Goal: Transaction & Acquisition: Purchase product/service

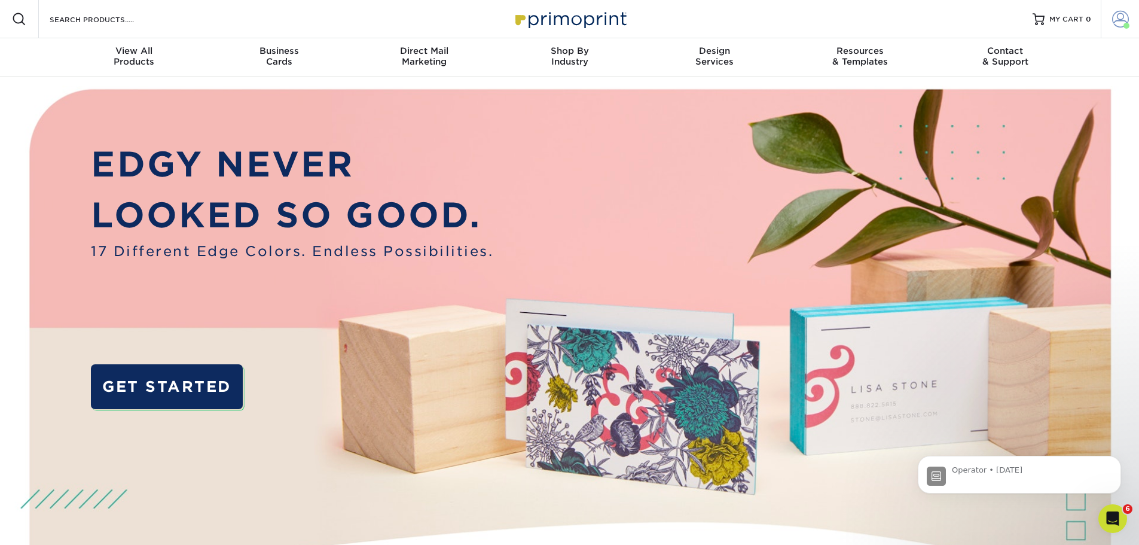
click at [1125, 23] on span at bounding box center [1127, 26] width 6 height 6
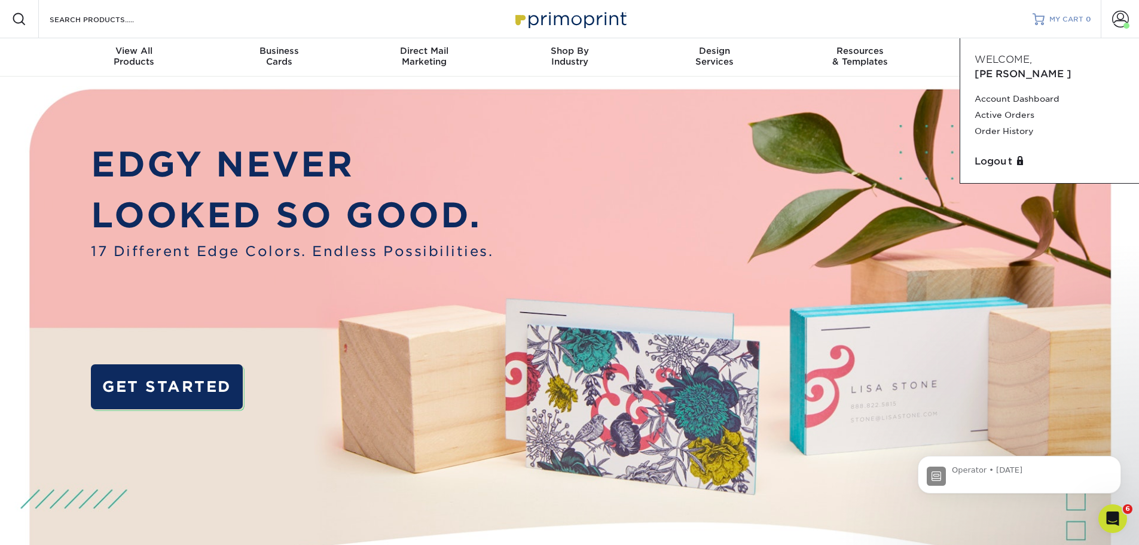
click at [1063, 14] on span "MY CART" at bounding box center [1067, 19] width 34 height 10
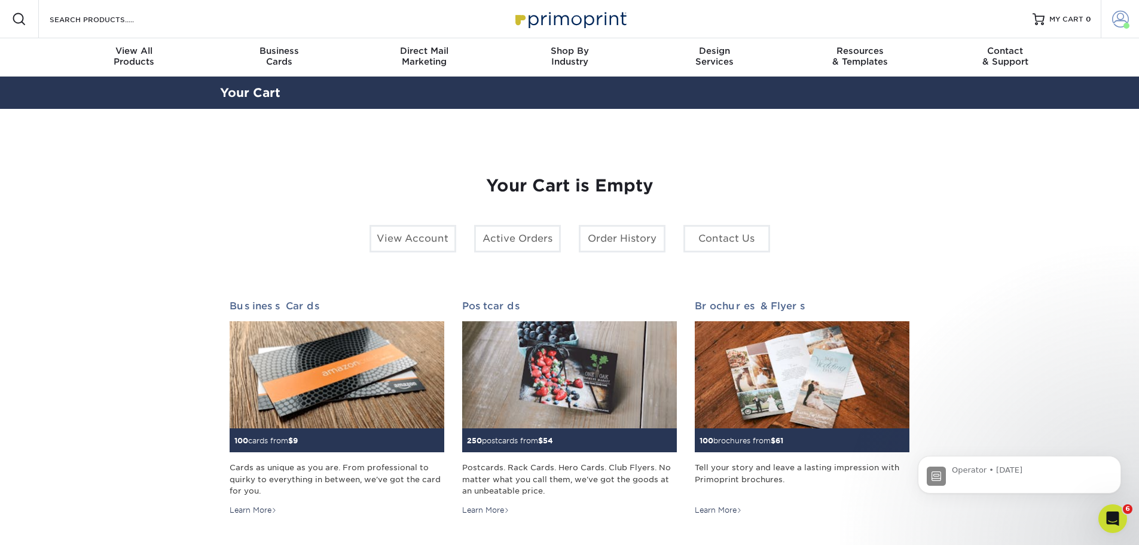
click at [1125, 19] on span at bounding box center [1120, 19] width 17 height 17
click at [1105, 529] on div "Open Intercom Messenger" at bounding box center [1110, 516] width 39 height 39
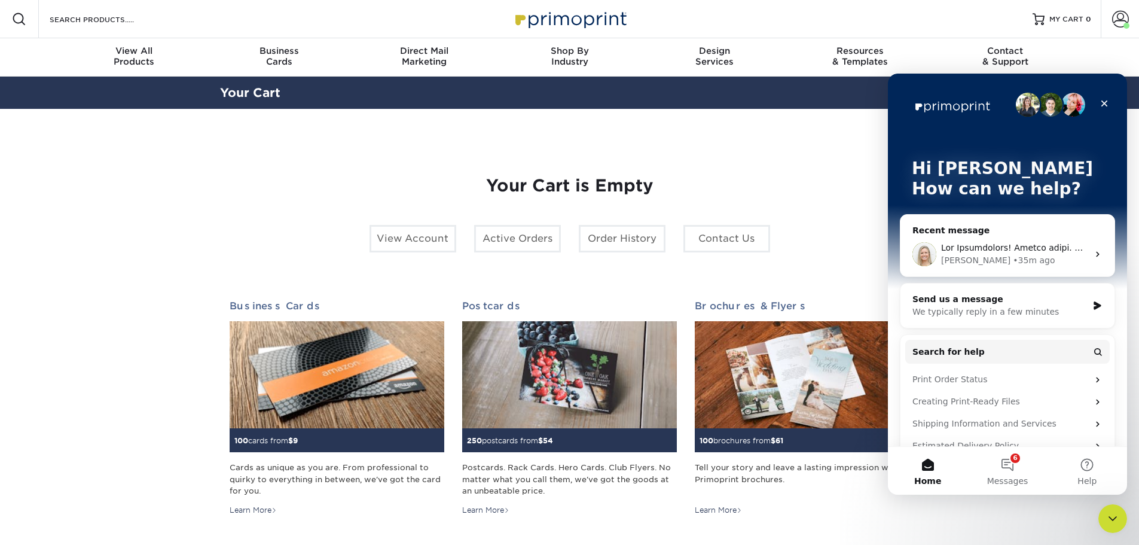
click at [794, 168] on div "Your Cart is Empty View Account Active Orders Order History Contact Us Business…" at bounding box center [570, 378] width 681 height 463
click at [924, 259] on img "Intercom messenger" at bounding box center [925, 254] width 24 height 24
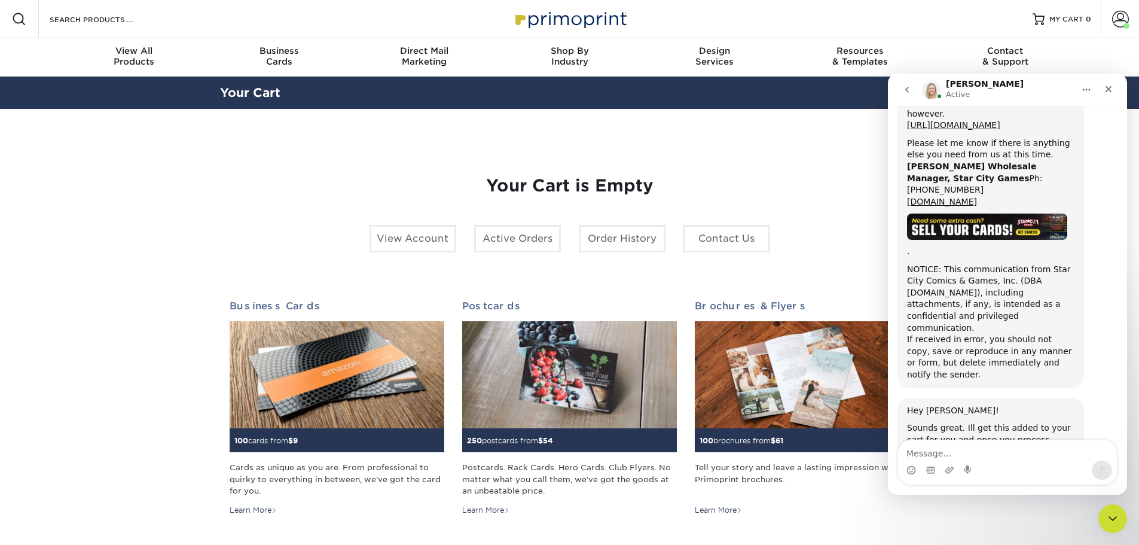
scroll to position [3757, 0]
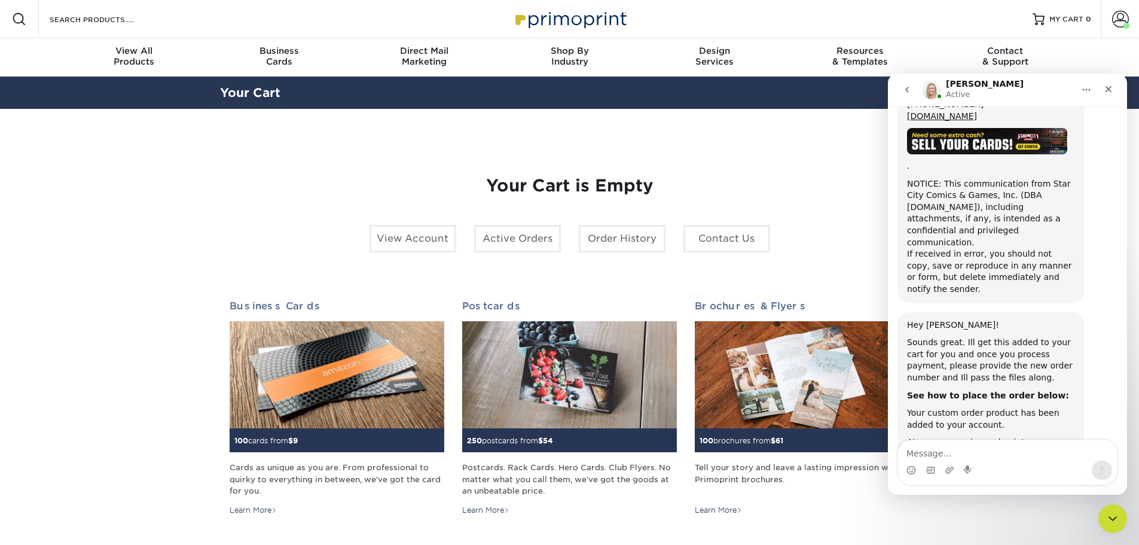
click at [933, 91] on img "Intercom messenger" at bounding box center [931, 89] width 19 height 19
click at [1112, 85] on icon "Close" at bounding box center [1109, 89] width 10 height 10
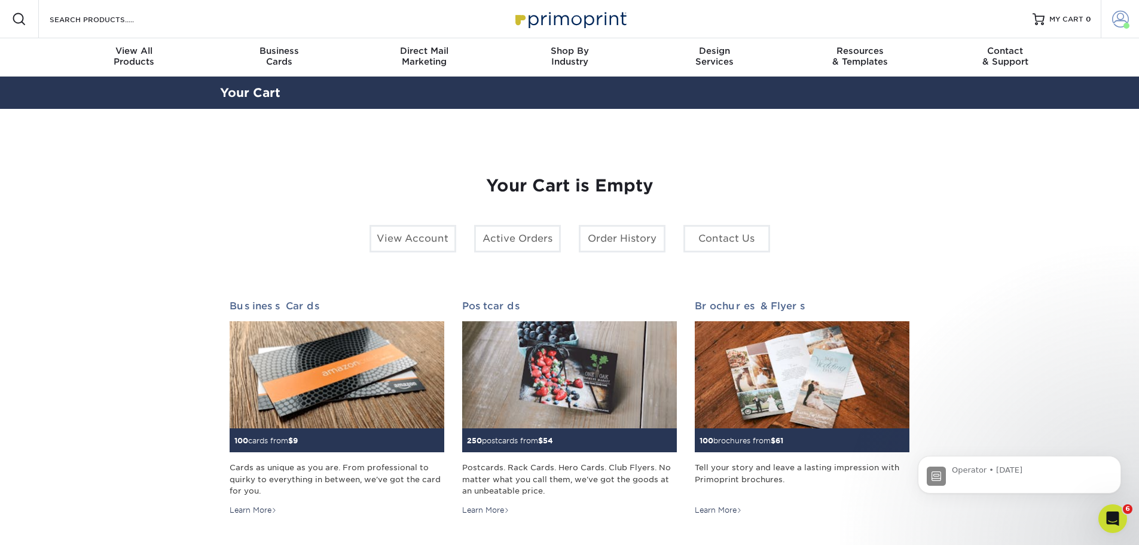
click at [1121, 20] on span at bounding box center [1120, 19] width 17 height 17
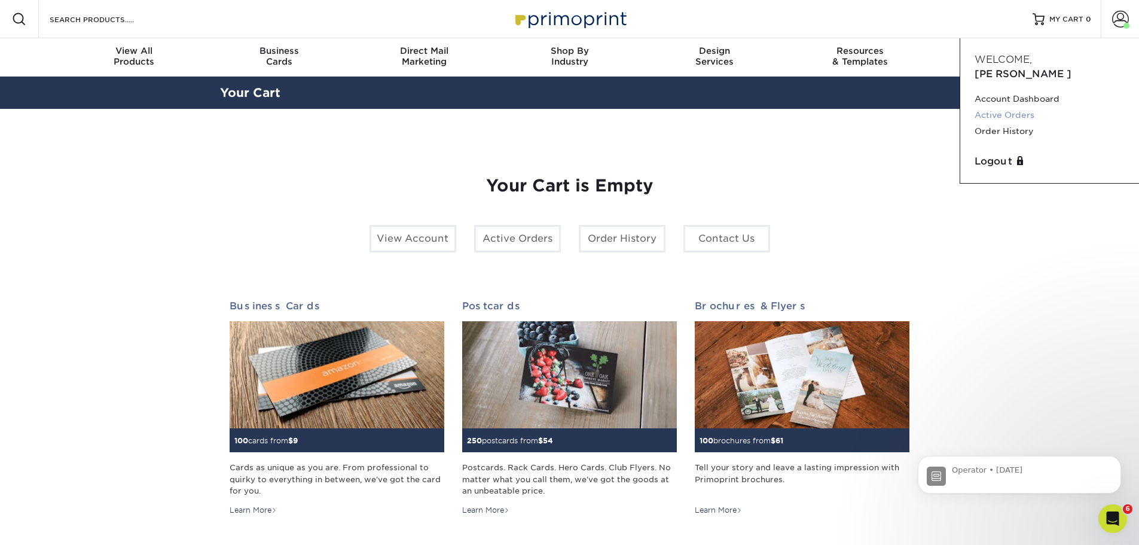
click at [1000, 107] on link "Active Orders" at bounding box center [1050, 115] width 150 height 16
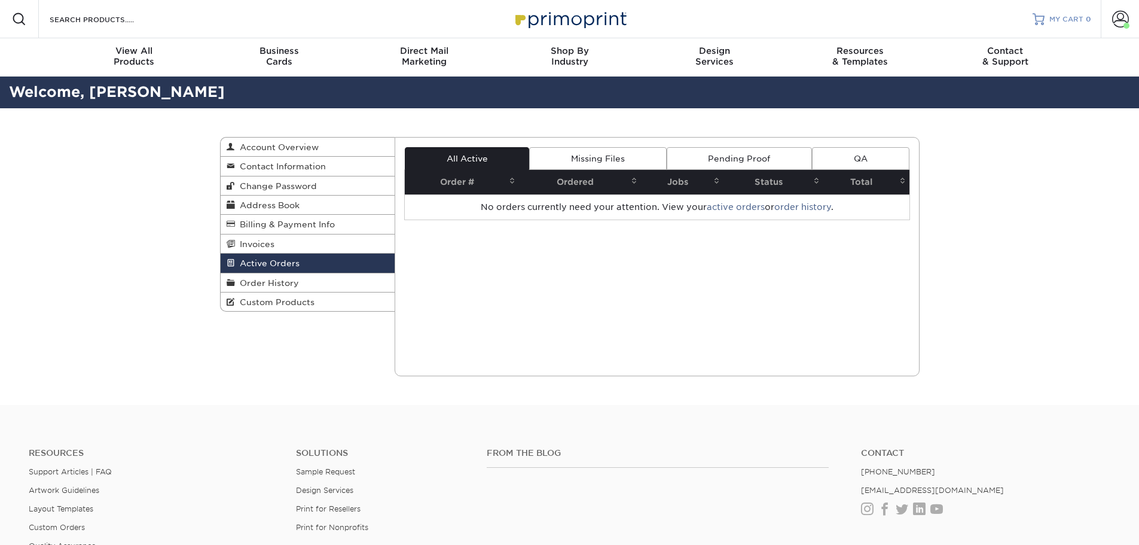
click at [1074, 20] on span "MY CART" at bounding box center [1067, 19] width 34 height 10
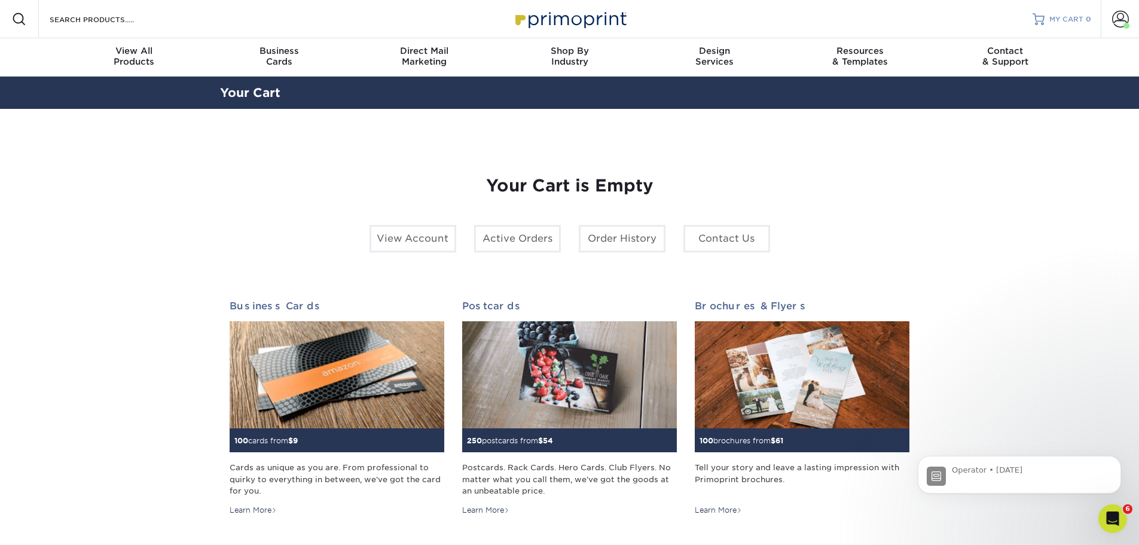
click at [1051, 26] on link "MY CART 0" at bounding box center [1062, 19] width 59 height 38
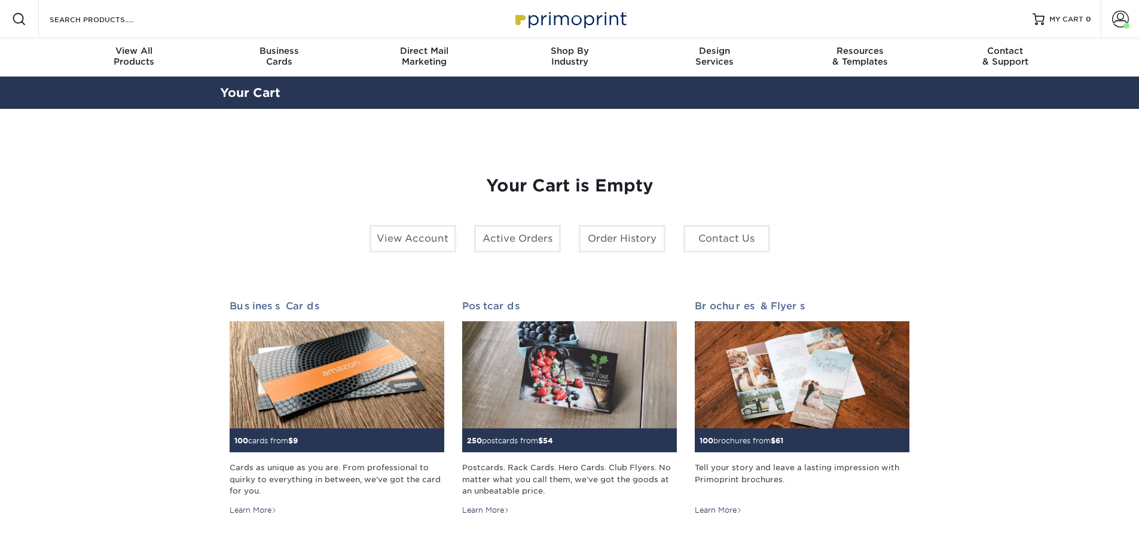
click at [800, 127] on section "YOUR CART Empty Cart Your Cart is Empty View Account Active Orders Order Histor…" at bounding box center [569, 378] width 1139 height 539
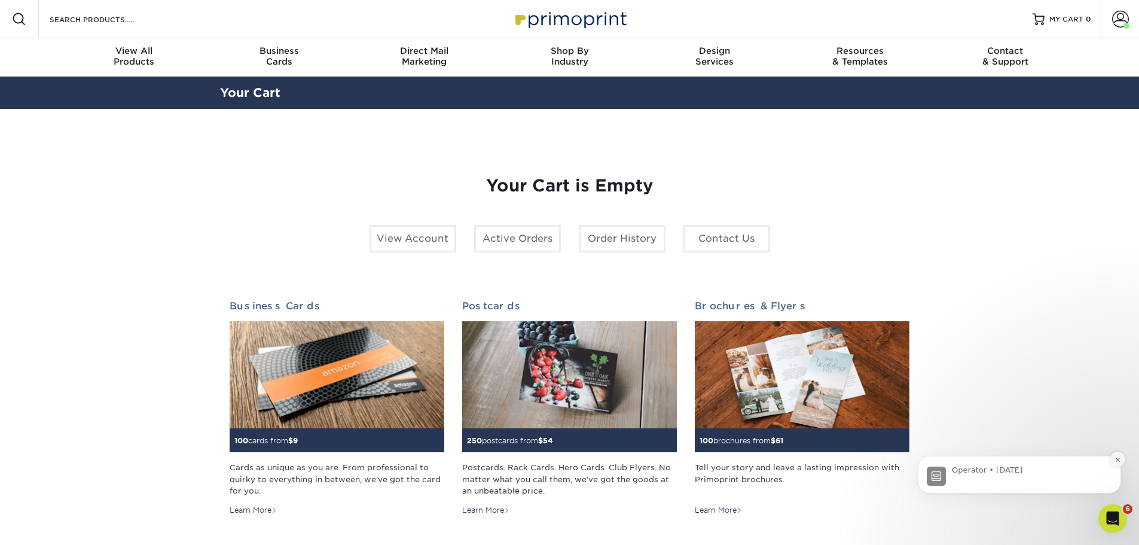
click at [1118, 459] on icon "Dismiss notification" at bounding box center [1117, 459] width 4 height 4
